Goal: Information Seeking & Learning: Learn about a topic

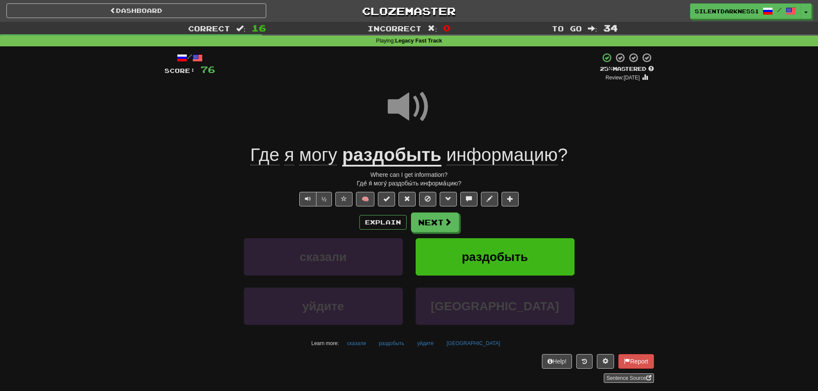
click at [397, 114] on span at bounding box center [409, 106] width 43 height 43
click at [453, 220] on button "Next" at bounding box center [435, 223] width 48 height 20
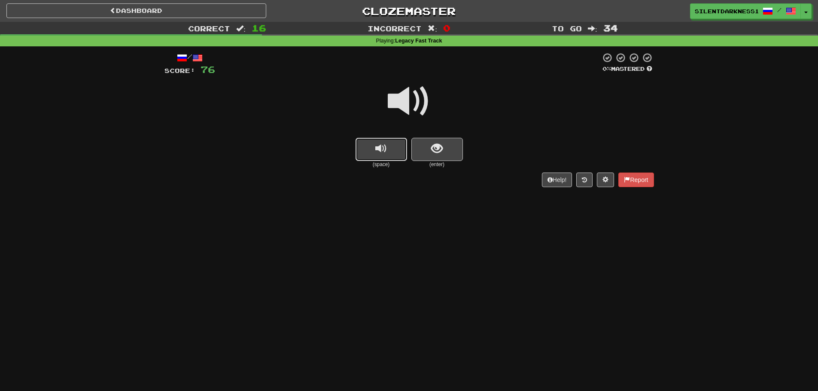
click at [382, 147] on span "replay audio" at bounding box center [381, 149] width 12 height 12
click at [445, 152] on button "show sentence" at bounding box center [436, 149] width 51 height 23
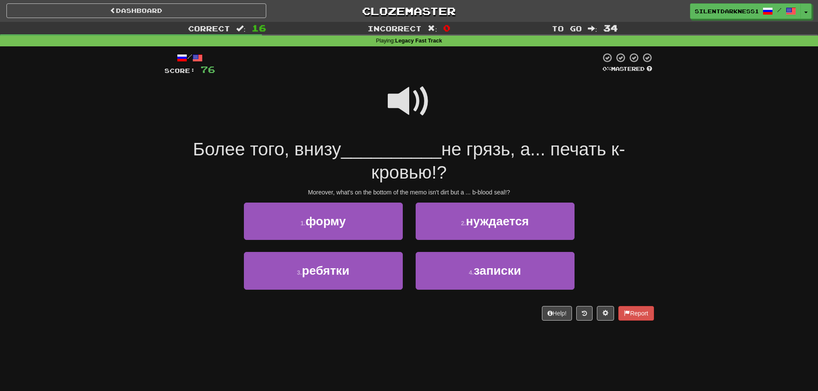
click at [439, 77] on div at bounding box center [408, 106] width 489 height 61
click at [409, 89] on span at bounding box center [409, 101] width 43 height 43
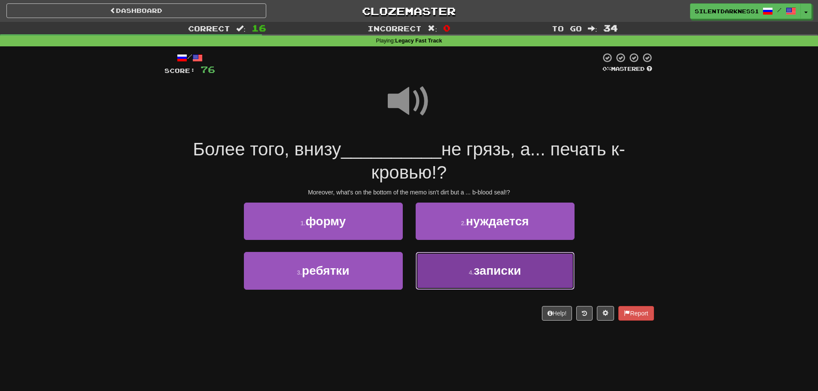
click at [479, 274] on span "записки" at bounding box center [496, 270] width 47 height 13
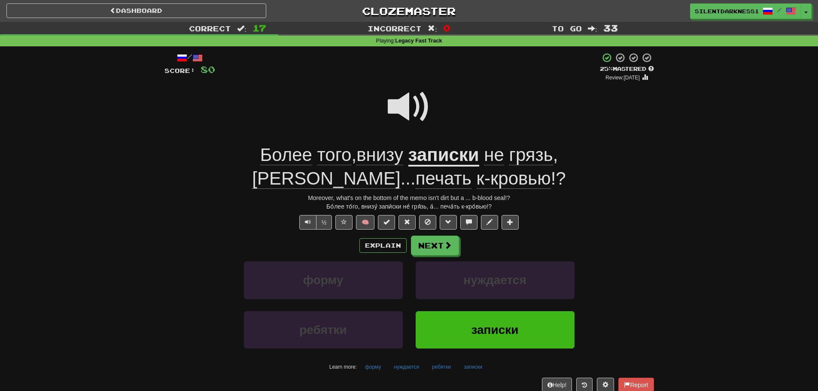
click at [408, 160] on u "записки" at bounding box center [443, 156] width 71 height 22
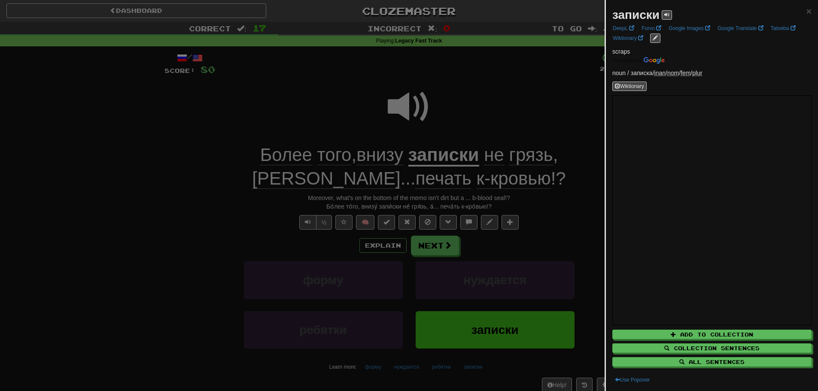
click at [303, 100] on div at bounding box center [409, 195] width 818 height 391
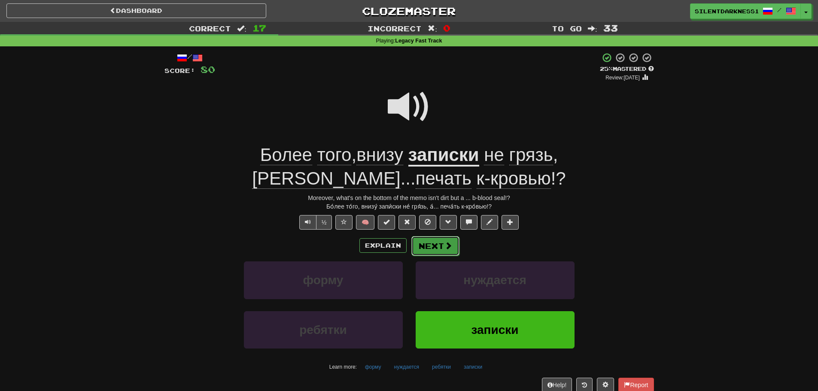
click at [433, 236] on button "Next" at bounding box center [435, 246] width 48 height 20
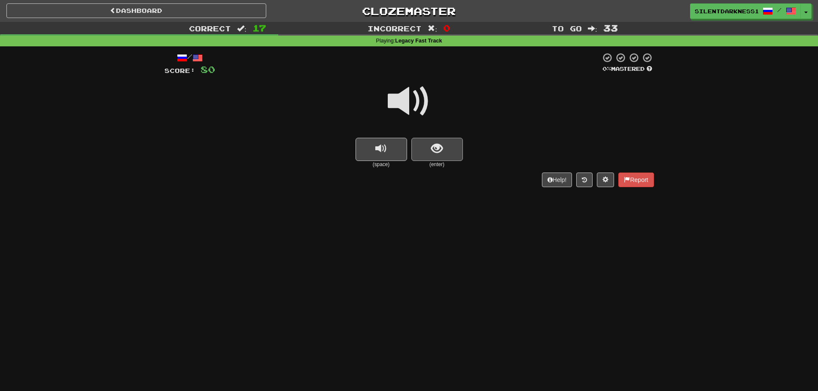
click at [432, 136] on div at bounding box center [408, 106] width 489 height 61
click at [385, 140] on button "replay audio" at bounding box center [380, 149] width 51 height 23
click at [445, 148] on button "show sentence" at bounding box center [436, 149] width 51 height 23
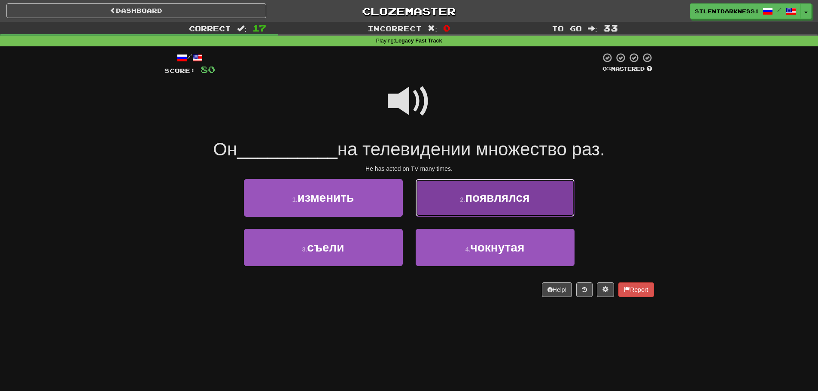
click at [466, 199] on span "появлялся" at bounding box center [497, 197] width 64 height 13
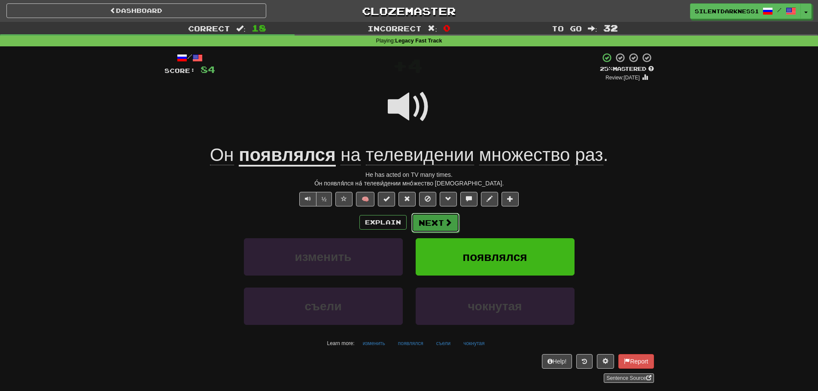
click at [442, 218] on button "Next" at bounding box center [435, 223] width 48 height 20
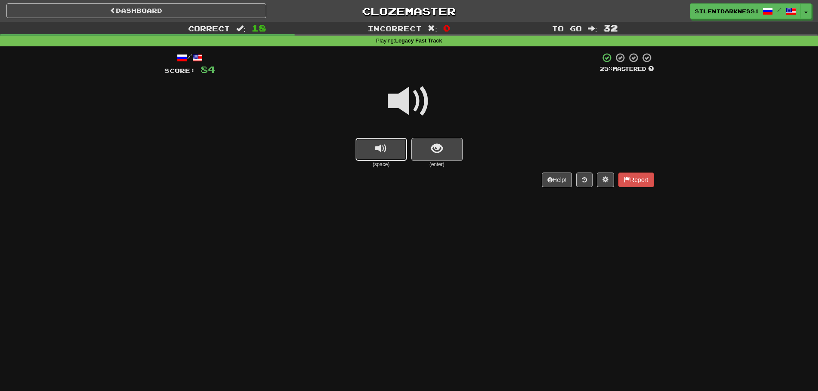
click at [404, 154] on button "replay audio" at bounding box center [380, 149] width 51 height 23
click at [431, 145] on button "show sentence" at bounding box center [436, 149] width 51 height 23
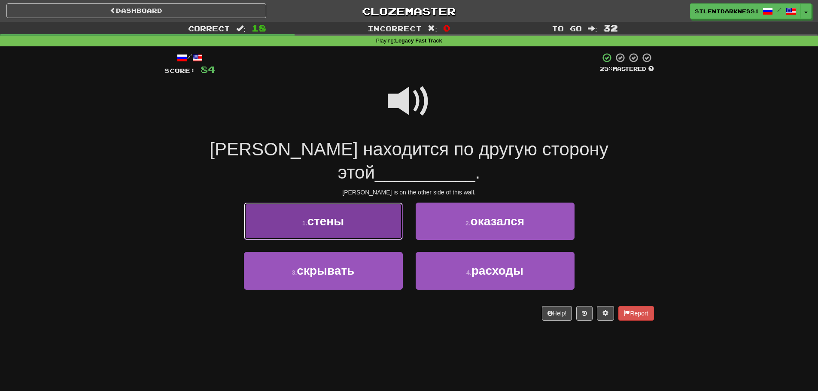
click at [342, 215] on span "стены" at bounding box center [325, 221] width 37 height 13
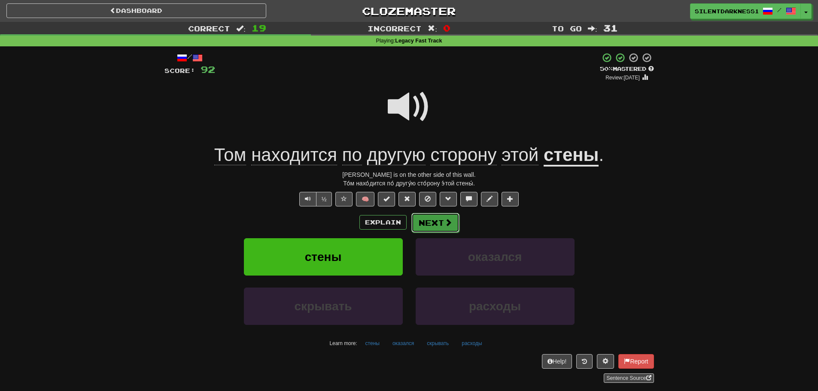
click at [436, 225] on button "Next" at bounding box center [435, 223] width 48 height 20
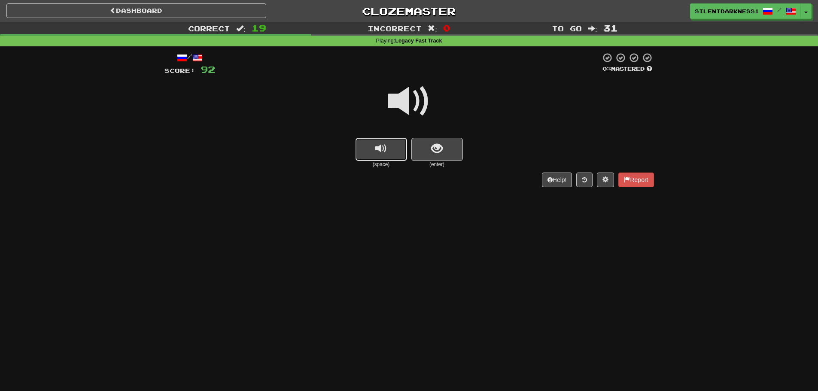
click at [366, 150] on button "replay audio" at bounding box center [380, 149] width 51 height 23
click at [449, 158] on button "show sentence" at bounding box center [436, 149] width 51 height 23
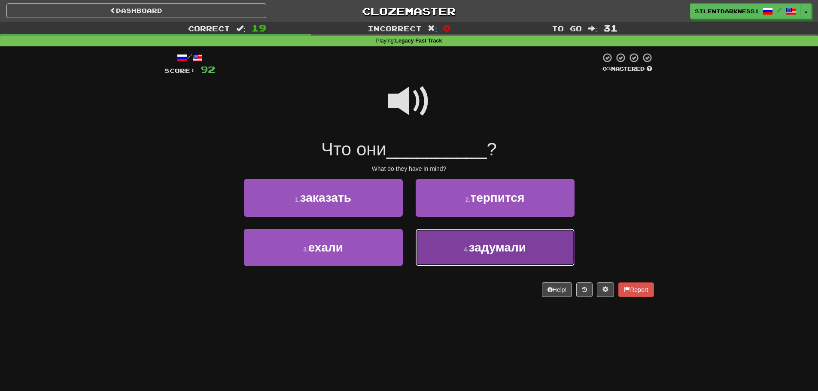
click at [472, 242] on span "задумали" at bounding box center [497, 247] width 57 height 13
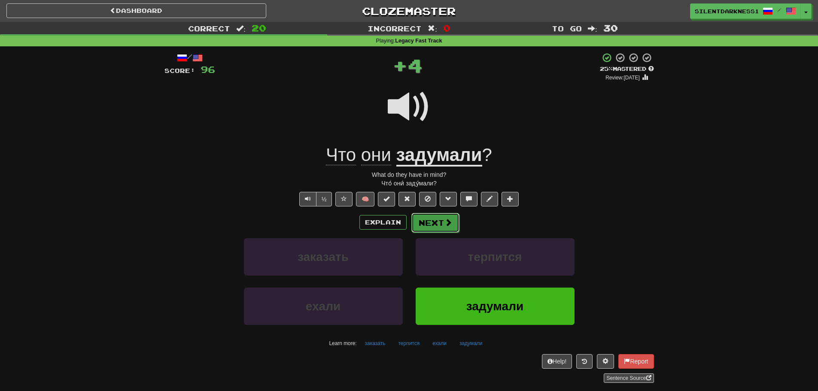
click at [437, 219] on button "Next" at bounding box center [435, 223] width 48 height 20
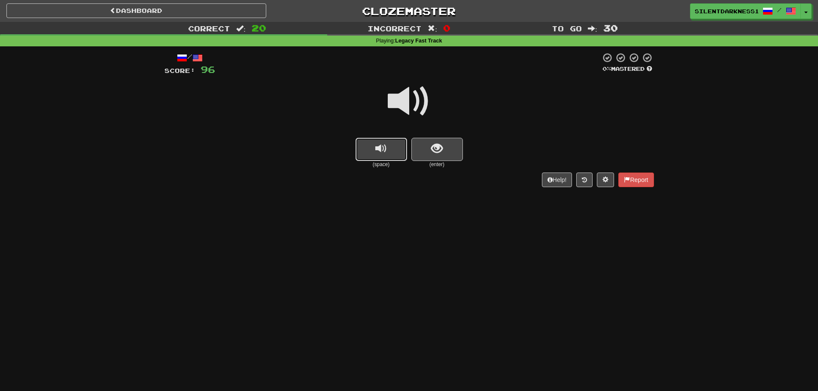
drag, startPoint x: 357, startPoint y: 139, endPoint x: 364, endPoint y: 139, distance: 7.3
click at [358, 139] on button "replay audio" at bounding box center [380, 149] width 51 height 23
click at [434, 146] on span "show sentence" at bounding box center [437, 149] width 12 height 12
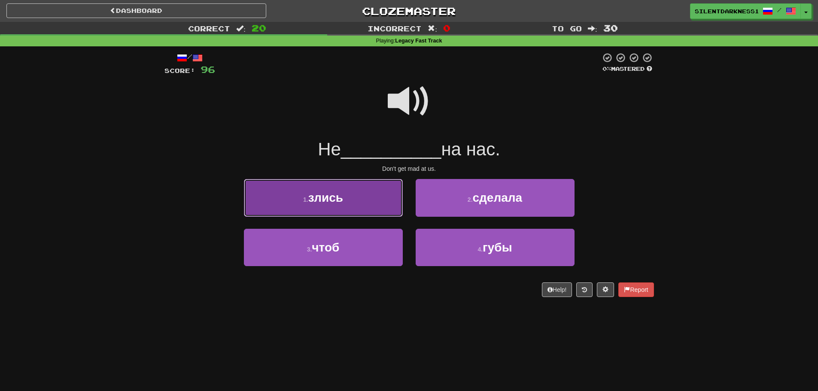
click at [373, 197] on button "1 . злись" at bounding box center [323, 197] width 159 height 37
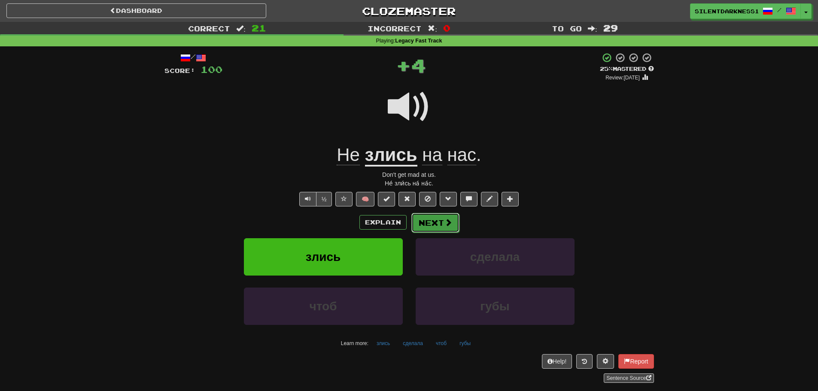
click at [436, 220] on button "Next" at bounding box center [435, 223] width 48 height 20
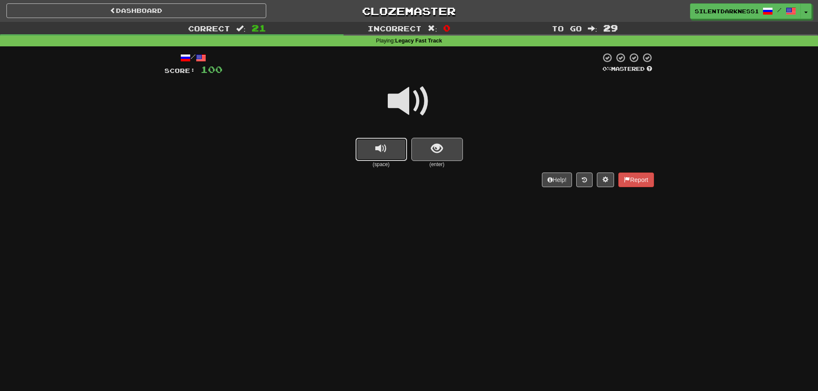
click at [393, 156] on button "replay audio" at bounding box center [380, 149] width 51 height 23
click at [450, 148] on button "show sentence" at bounding box center [436, 149] width 51 height 23
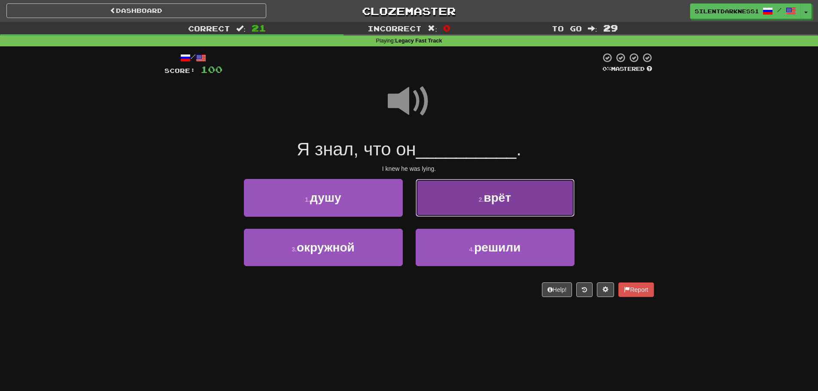
click at [460, 187] on button "2 . врёт" at bounding box center [494, 197] width 159 height 37
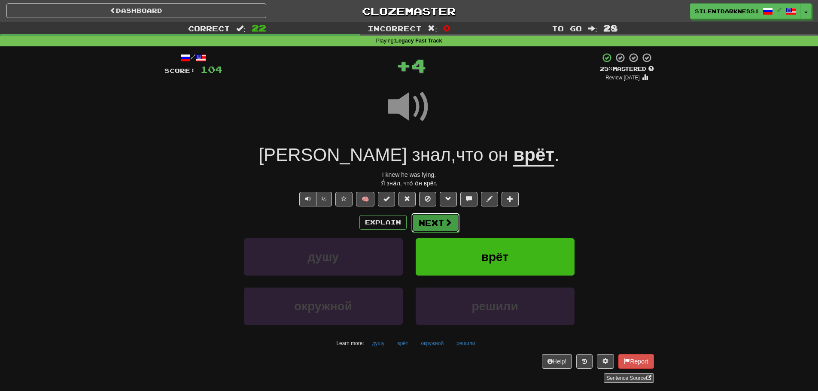
click at [429, 227] on button "Next" at bounding box center [435, 223] width 48 height 20
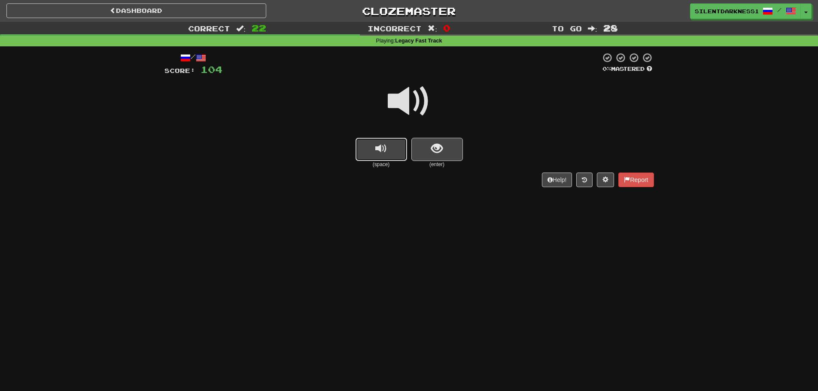
click at [376, 147] on span "replay audio" at bounding box center [381, 149] width 12 height 12
click at [441, 145] on span "show sentence" at bounding box center [437, 149] width 12 height 12
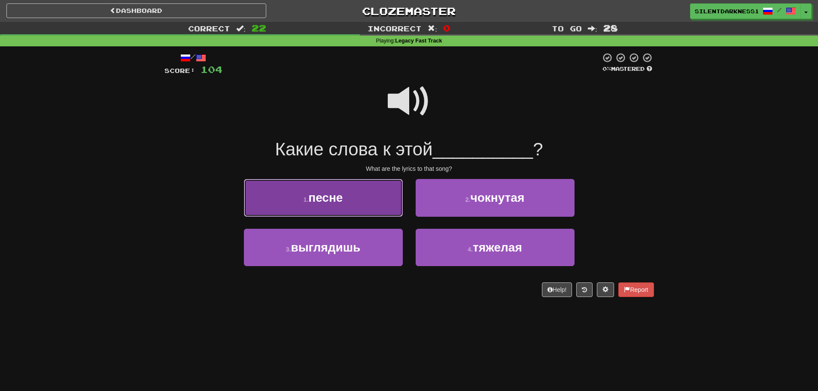
click at [368, 191] on button "1 . песне" at bounding box center [323, 197] width 159 height 37
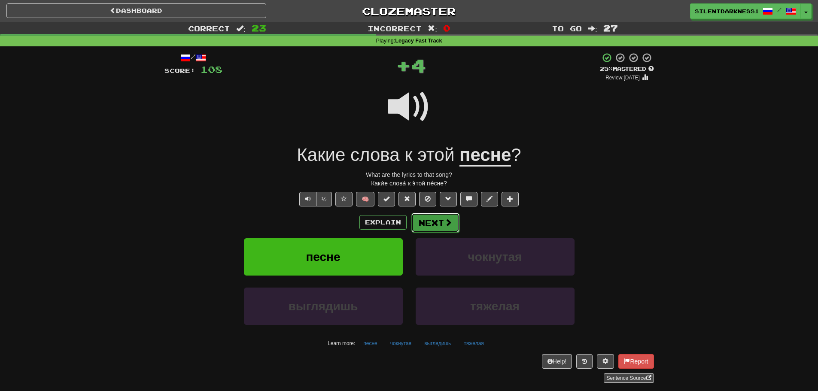
click at [428, 221] on button "Next" at bounding box center [435, 223] width 48 height 20
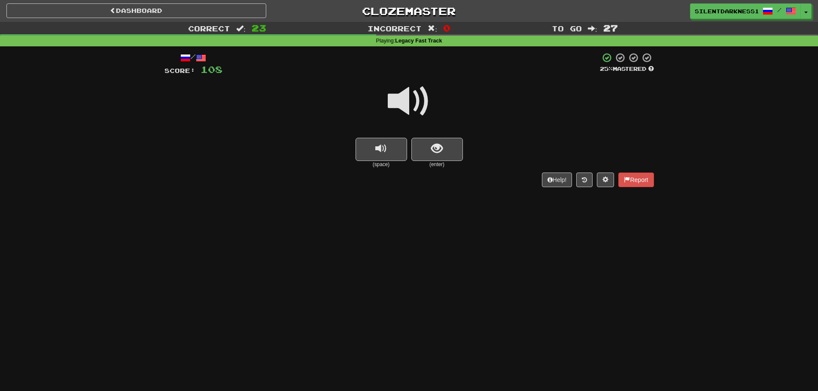
click at [363, 167] on small "(space)" at bounding box center [380, 164] width 51 height 7
click at [380, 150] on span "replay audio" at bounding box center [381, 149] width 12 height 12
click at [453, 147] on button "show sentence" at bounding box center [436, 149] width 51 height 23
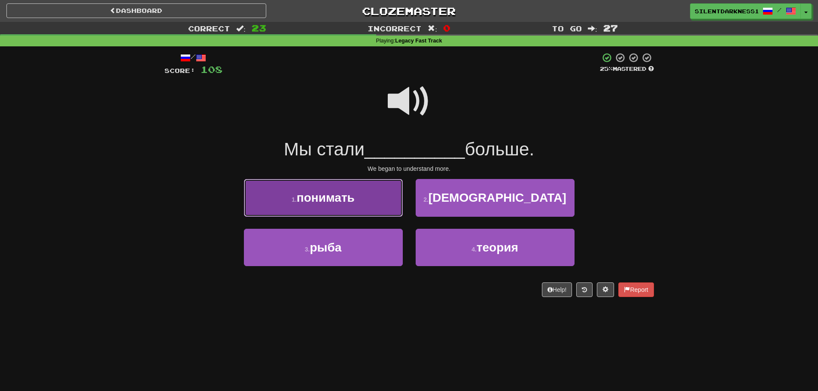
click at [371, 198] on button "1 . понимать" at bounding box center [323, 197] width 159 height 37
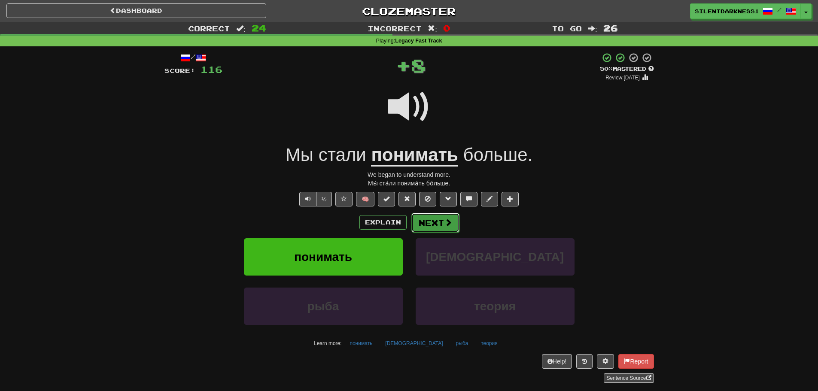
click at [432, 216] on button "Next" at bounding box center [435, 223] width 48 height 20
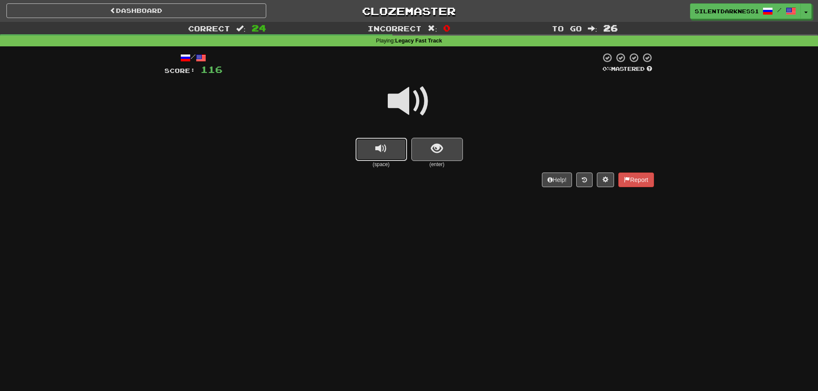
click at [363, 145] on button "replay audio" at bounding box center [380, 149] width 51 height 23
click at [427, 147] on button "show sentence" at bounding box center [436, 149] width 51 height 23
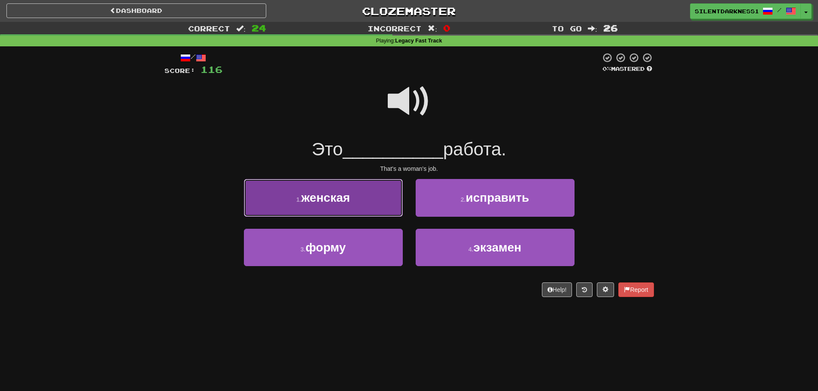
click at [363, 197] on button "1 . женская" at bounding box center [323, 197] width 159 height 37
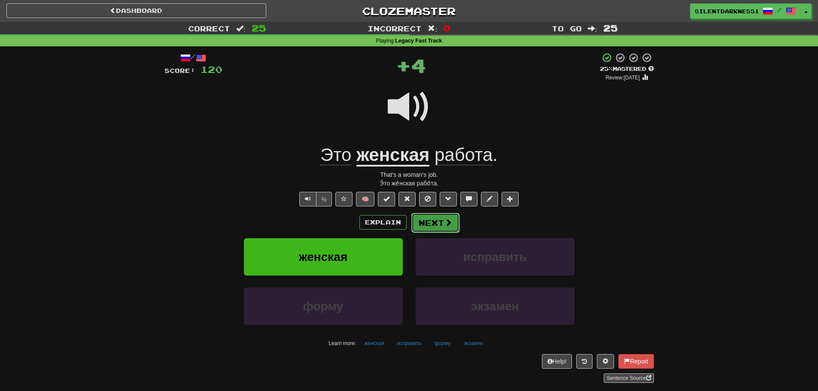
click at [432, 218] on button "Next" at bounding box center [435, 223] width 48 height 20
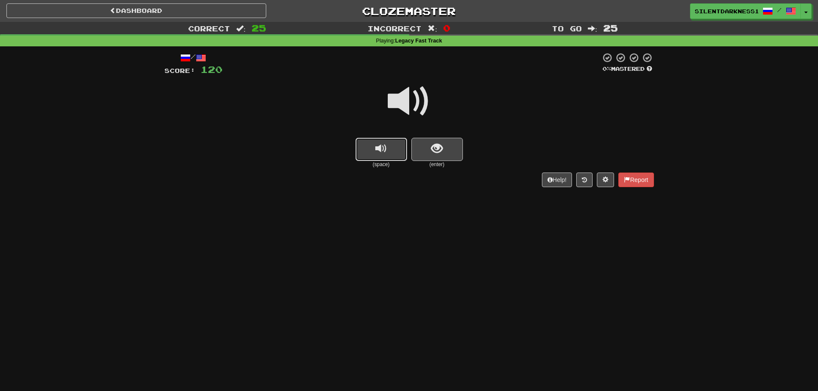
drag, startPoint x: 368, startPoint y: 155, endPoint x: 384, endPoint y: 149, distance: 17.4
click at [370, 153] on button "replay audio" at bounding box center [380, 149] width 51 height 23
click at [452, 147] on button "show sentence" at bounding box center [436, 149] width 51 height 23
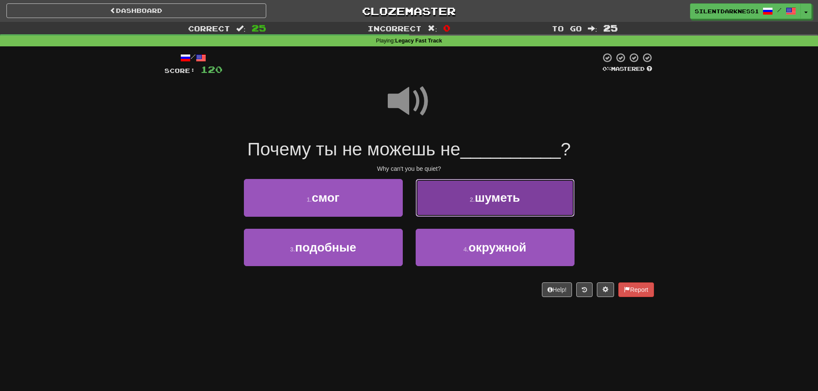
click at [473, 209] on button "2 . шуметь" at bounding box center [494, 197] width 159 height 37
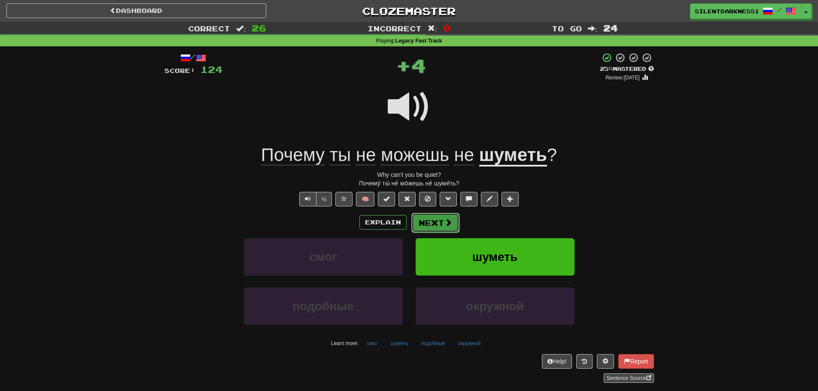
click at [423, 223] on button "Next" at bounding box center [435, 223] width 48 height 20
